Goal: Check status

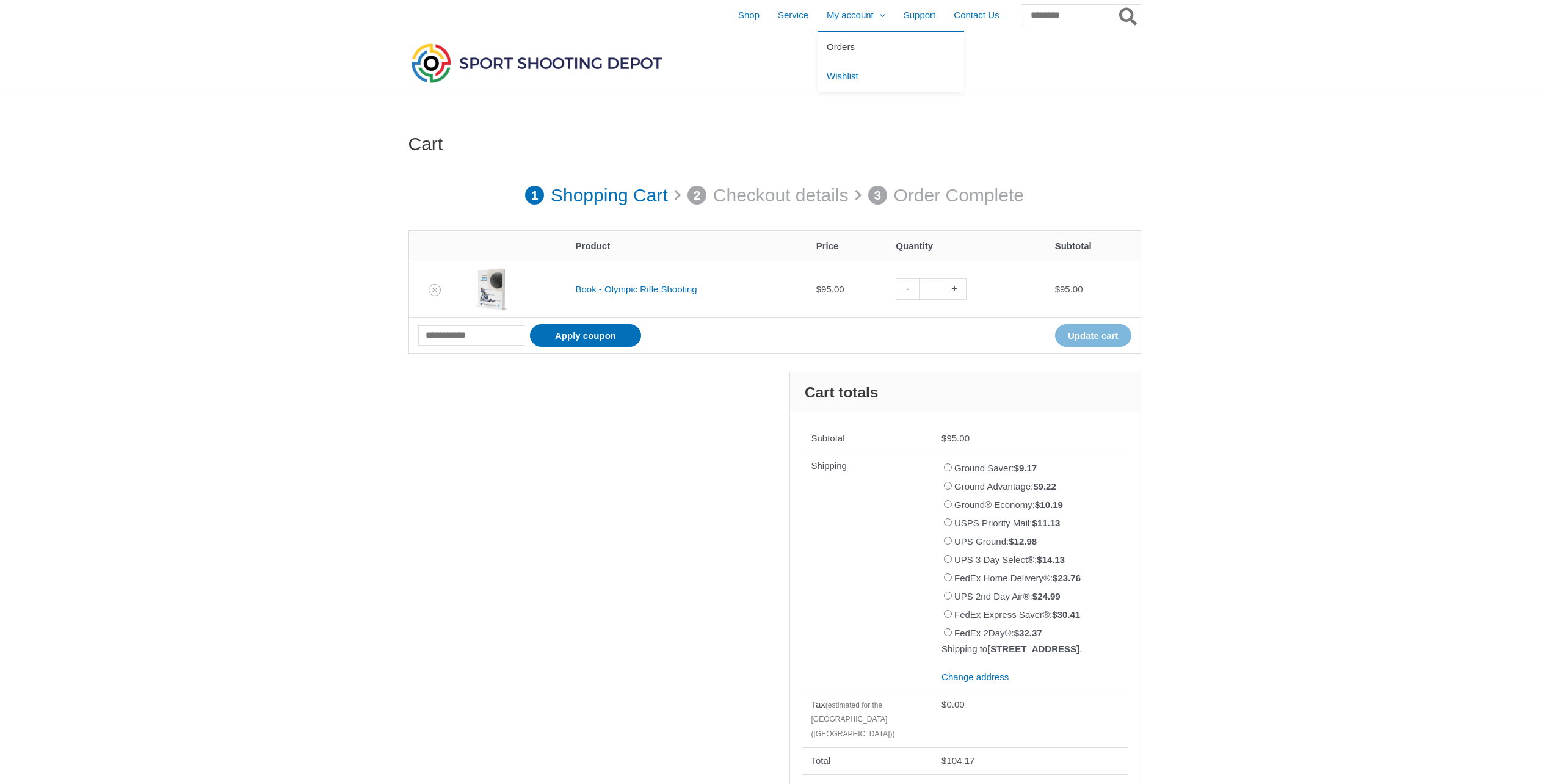
click at [827, 43] on span "Orders" at bounding box center [841, 47] width 28 height 11
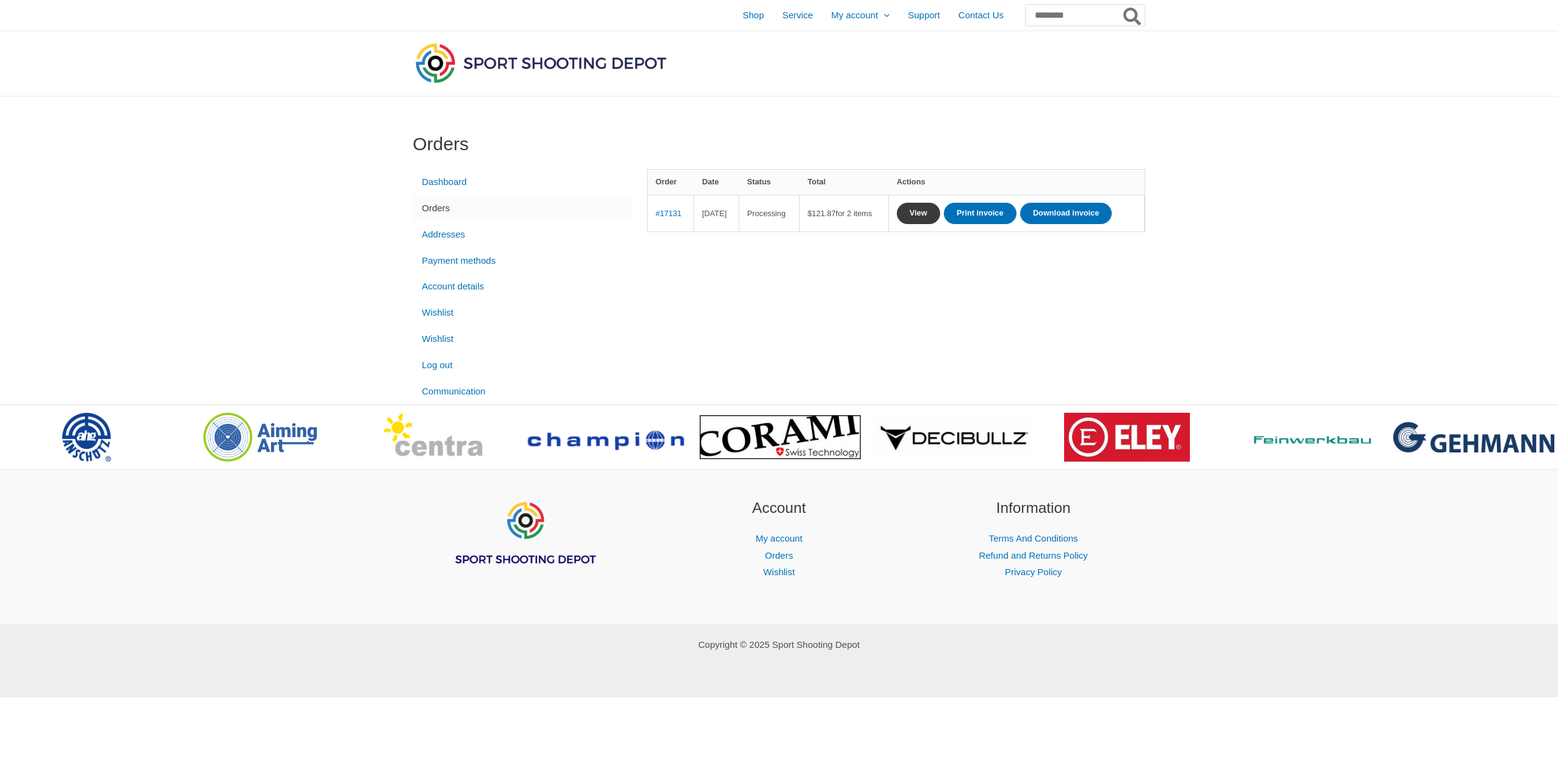
click at [941, 214] on link "View" at bounding box center [919, 213] width 43 height 21
